Goal: Check status: Check status

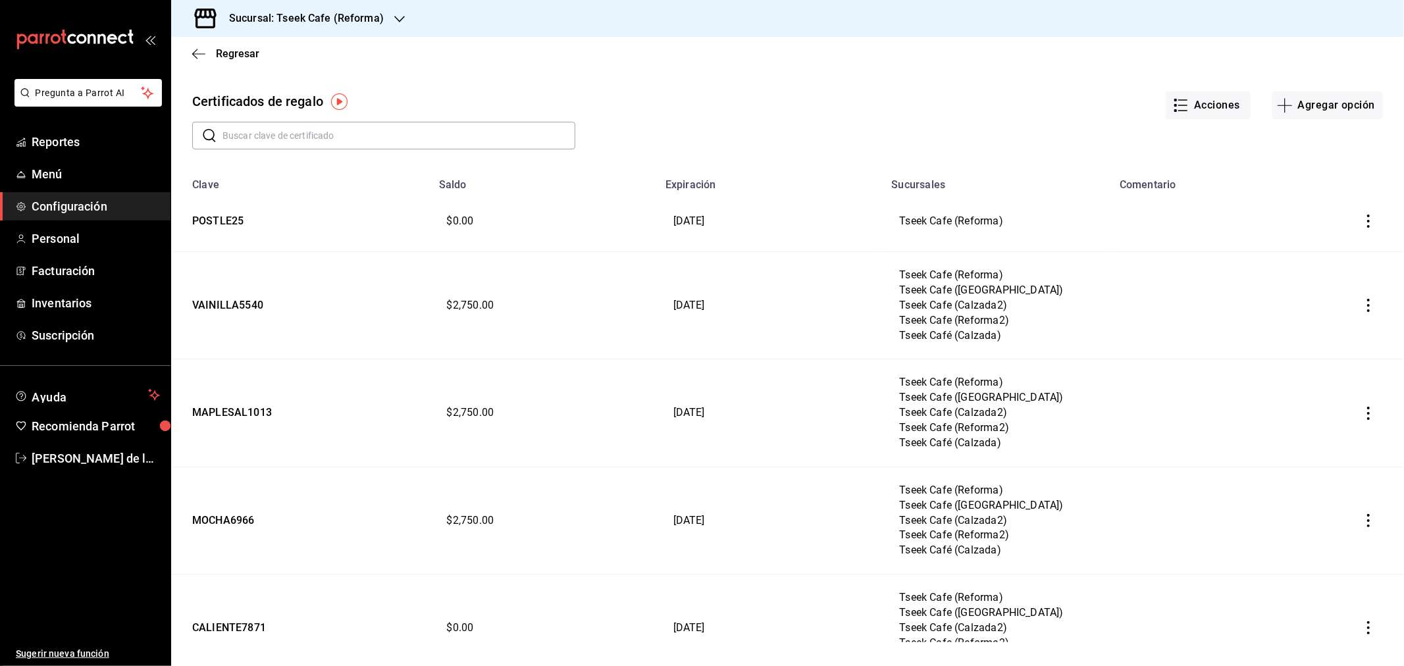
click at [1153, 485] on td at bounding box center [1225, 520] width 226 height 107
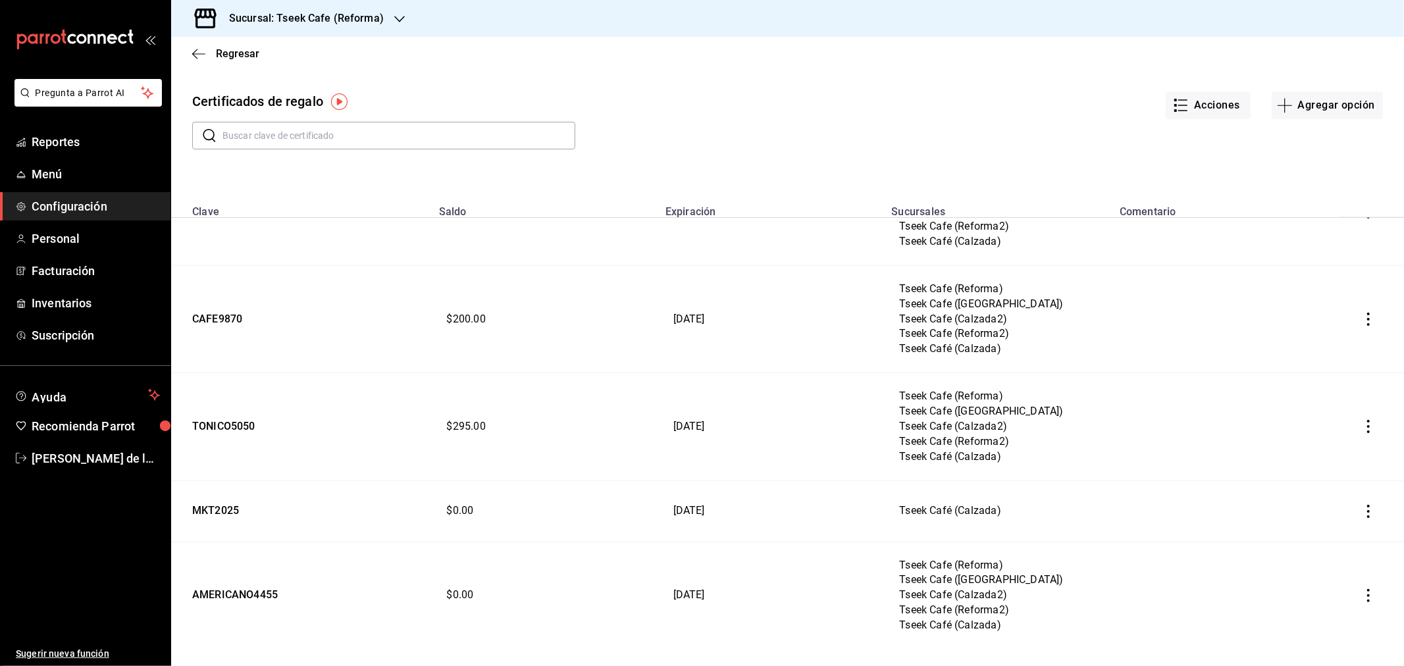
scroll to position [1097, 0]
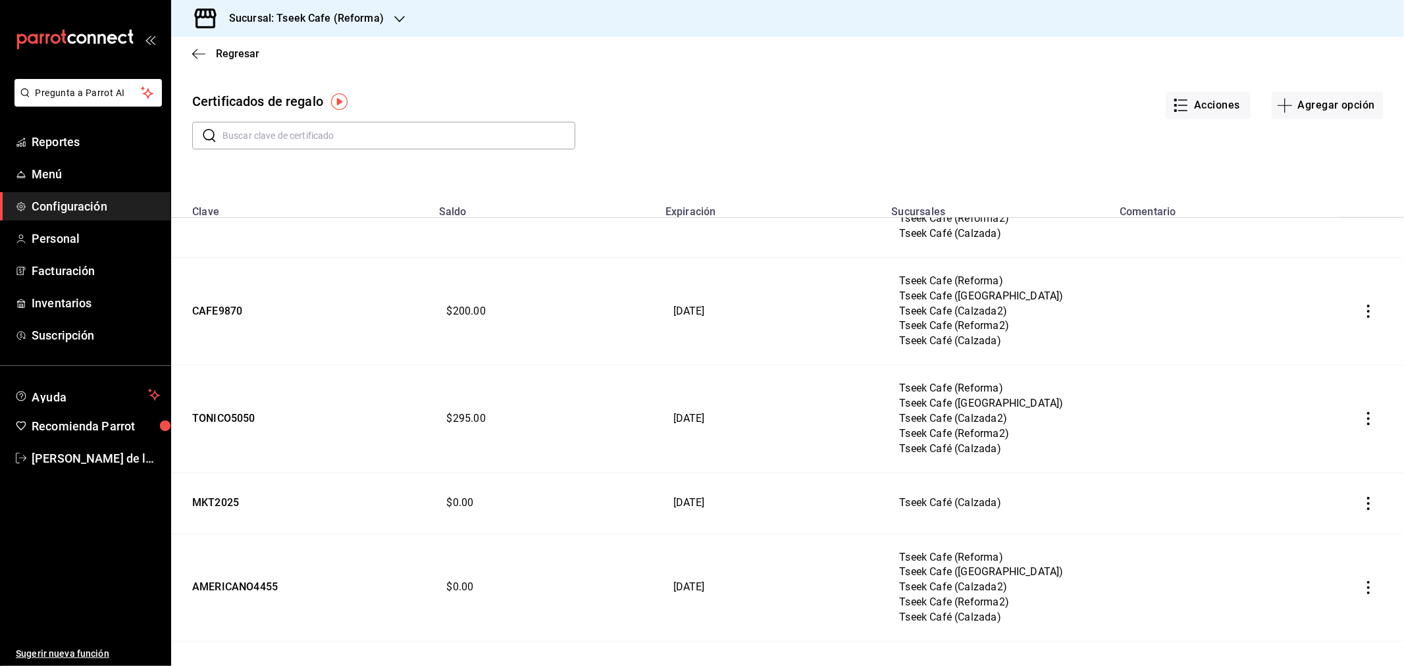
click at [469, 425] on td "$295.00" at bounding box center [544, 418] width 226 height 107
click at [212, 422] on td "TONICO5050" at bounding box center [301, 418] width 260 height 107
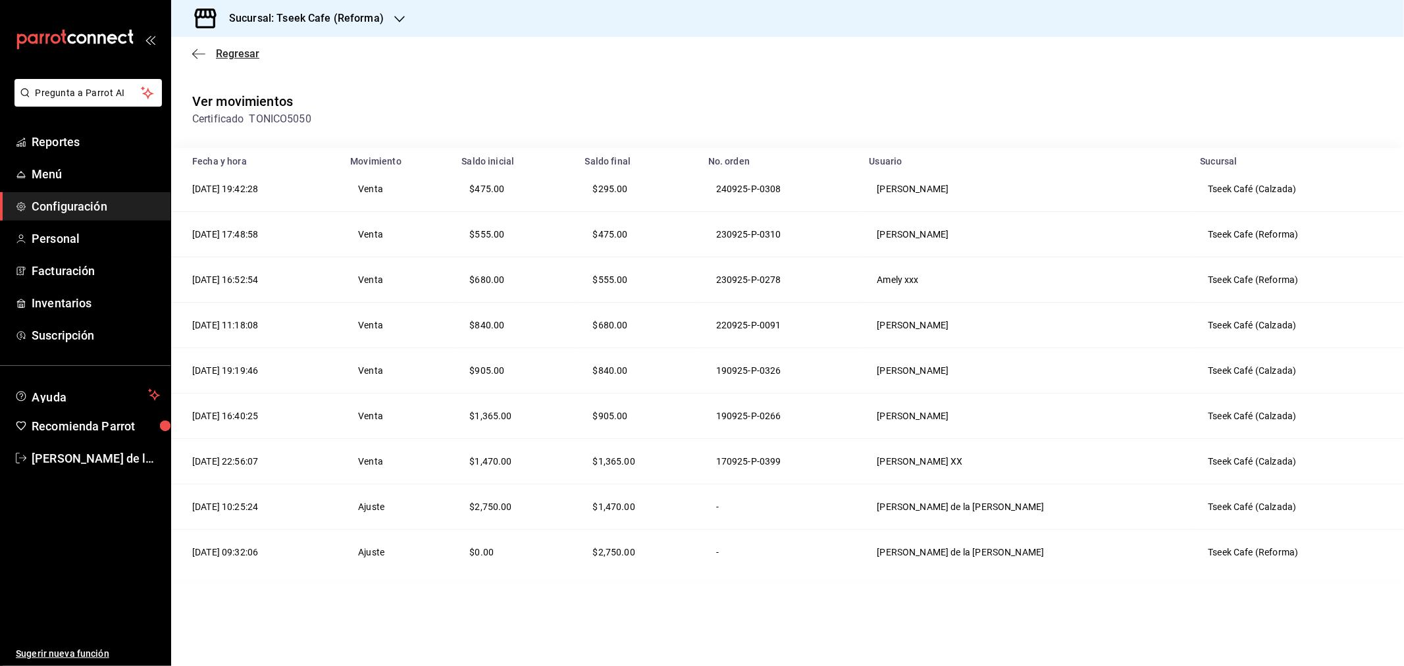
click at [242, 57] on span "Regresar" at bounding box center [237, 53] width 43 height 13
